Goal: Navigation & Orientation: Find specific page/section

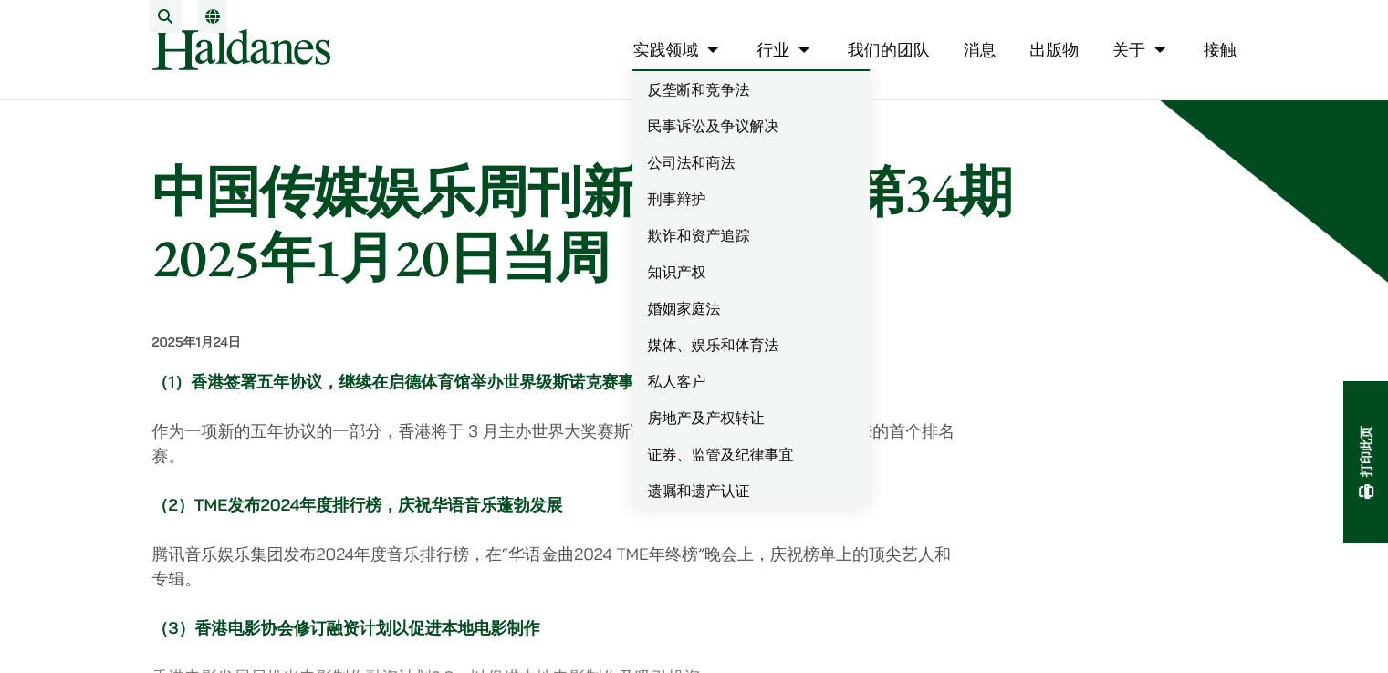
click at [755, 354] on font "媒体、娱乐和体育法" at bounding box center [712, 345] width 131 height 18
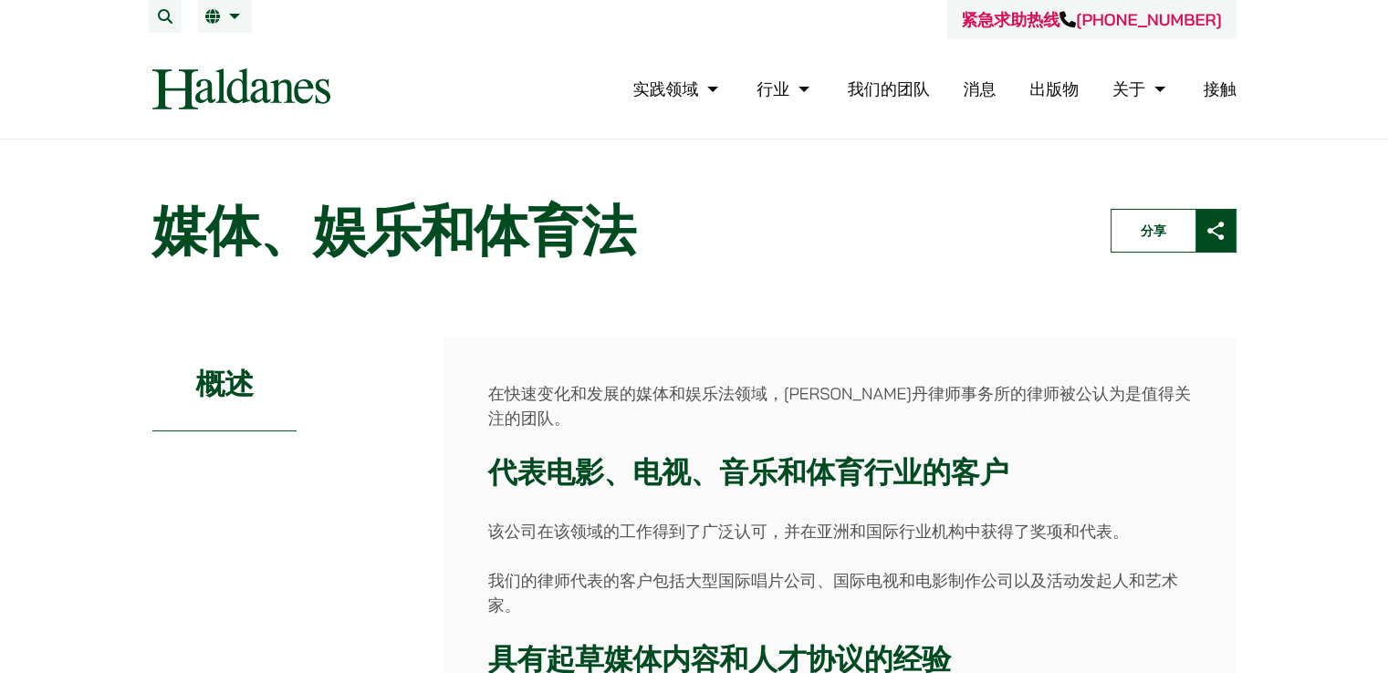
click at [986, 86] on font "消息" at bounding box center [979, 88] width 33 height 21
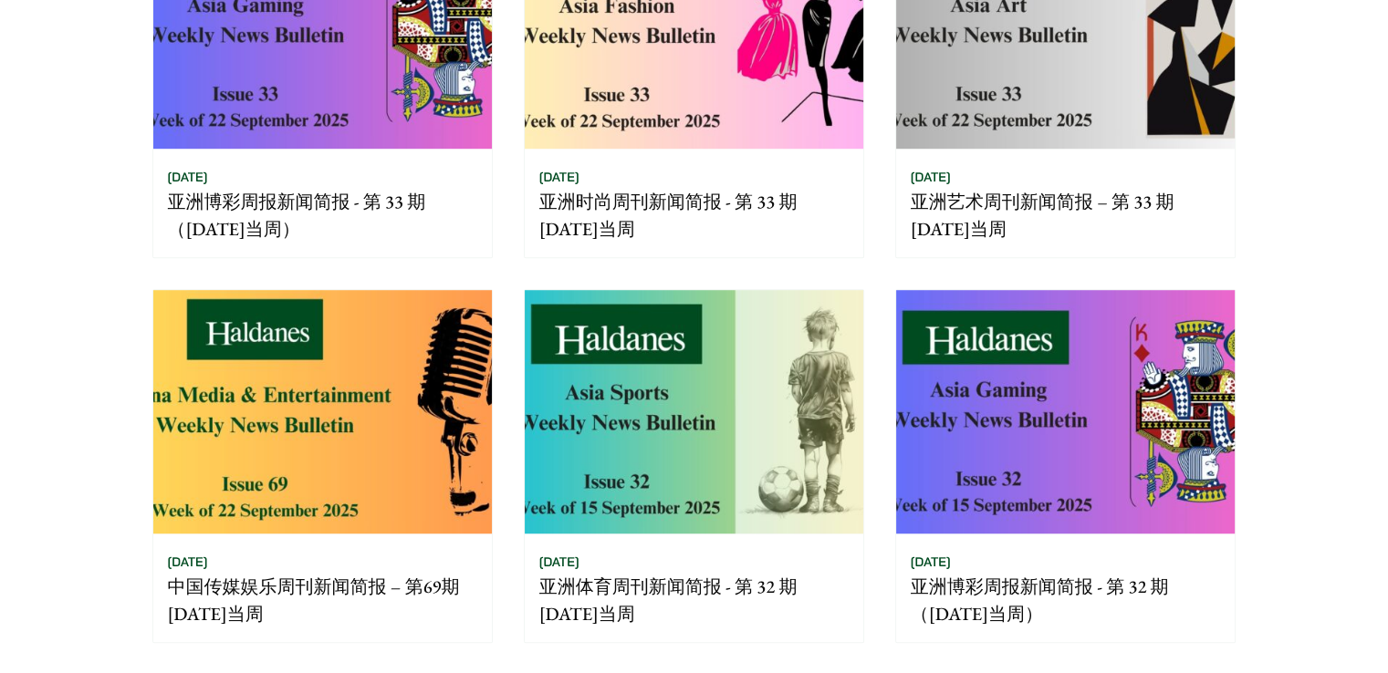
scroll to position [1277, 0]
